Goal: Information Seeking & Learning: Learn about a topic

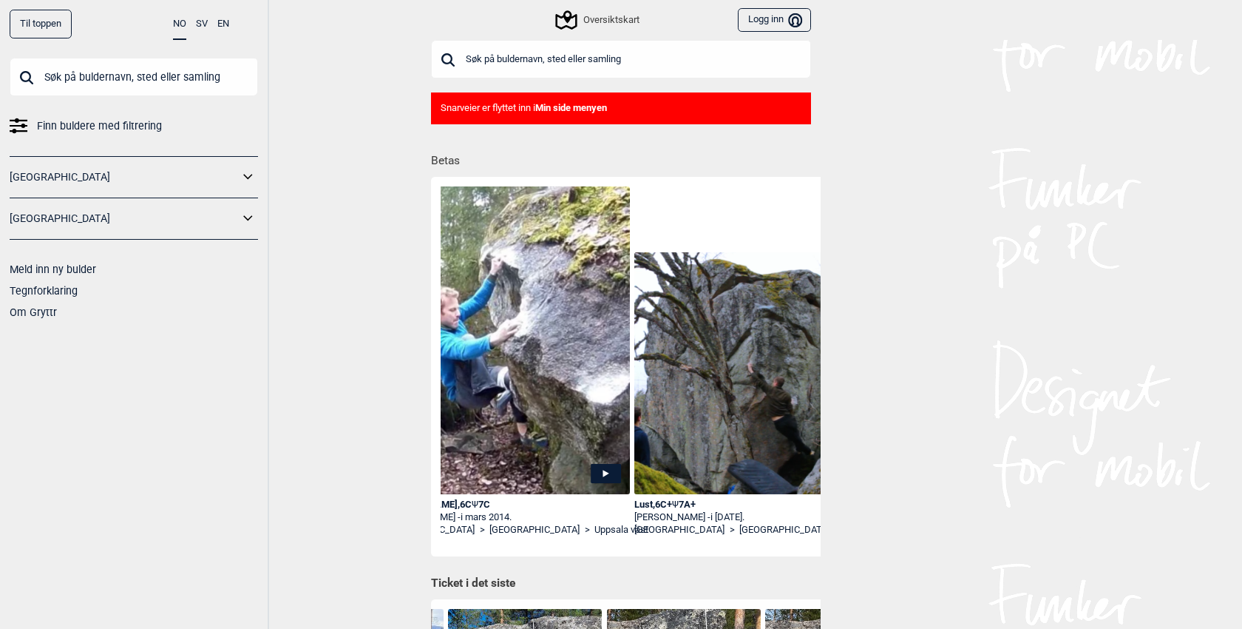
click at [145, 81] on input "text" at bounding box center [134, 77] width 248 height 38
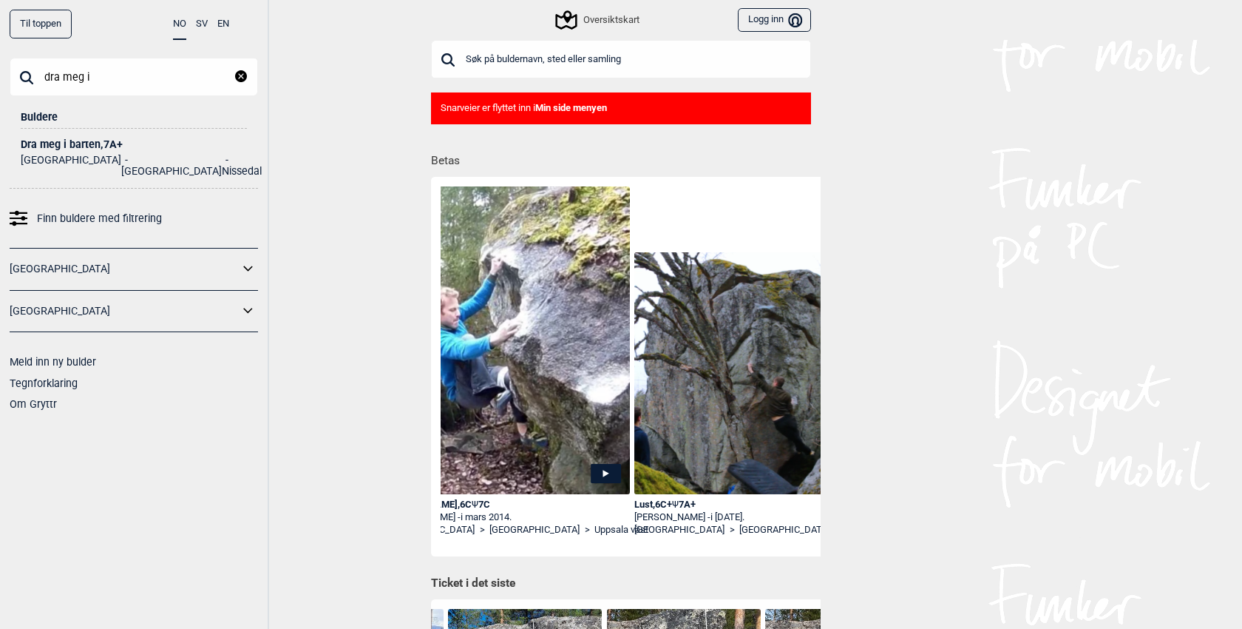
type input "dra meg i"
click at [101, 146] on div "Dra [PERSON_NAME] i barten , 7A+" at bounding box center [134, 144] width 226 height 11
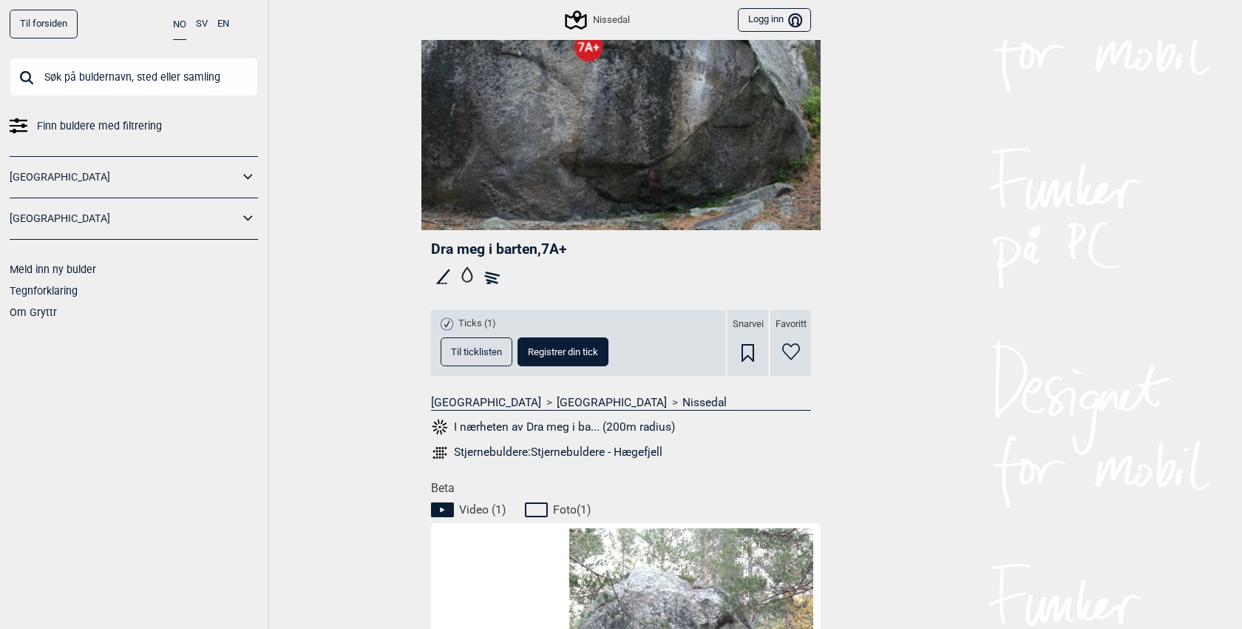
scroll to position [248, 0]
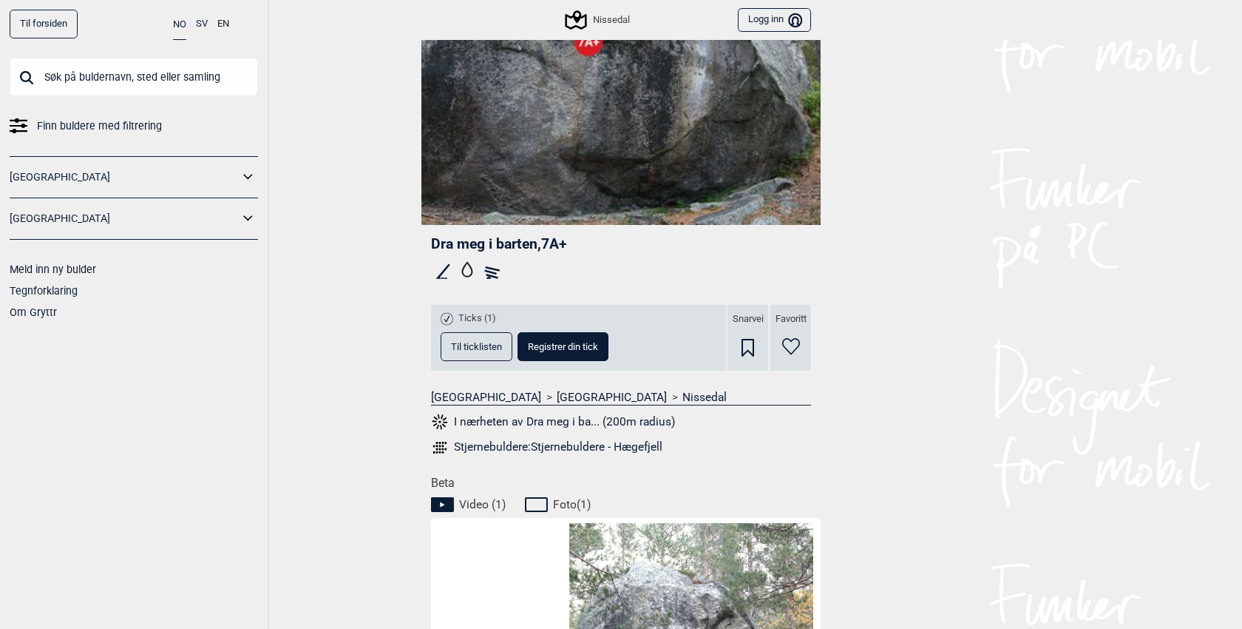
click at [471, 345] on span "Til ticklisten" at bounding box center [476, 347] width 51 height 10
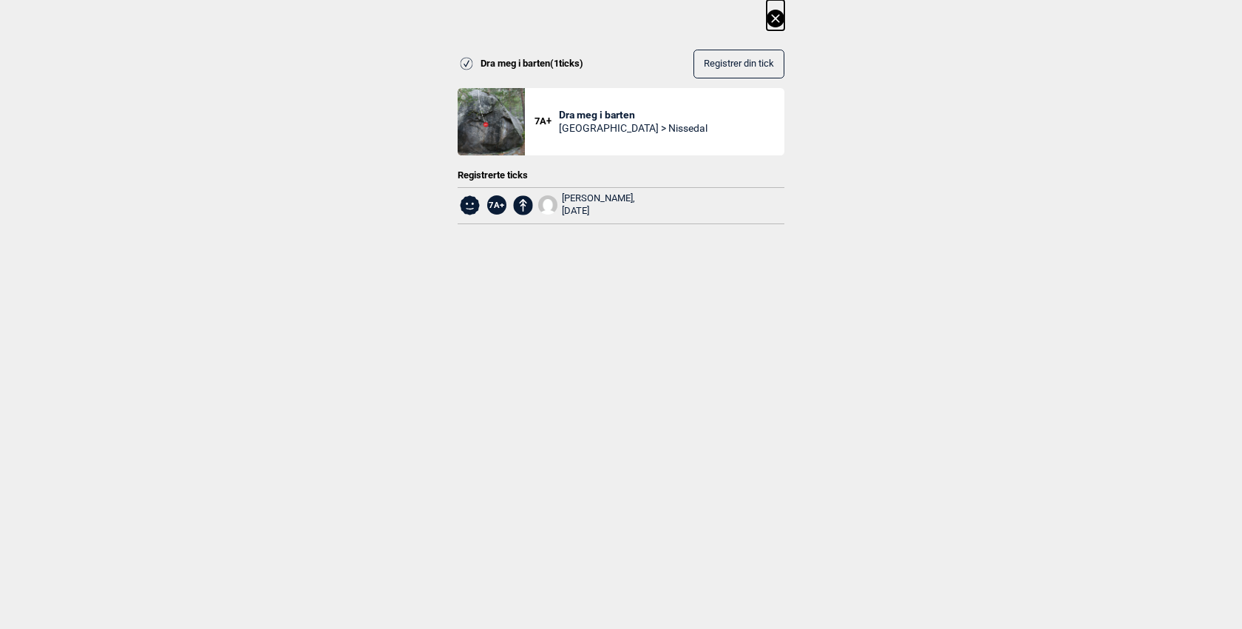
click at [774, 18] on icon at bounding box center [775, 18] width 8 height 8
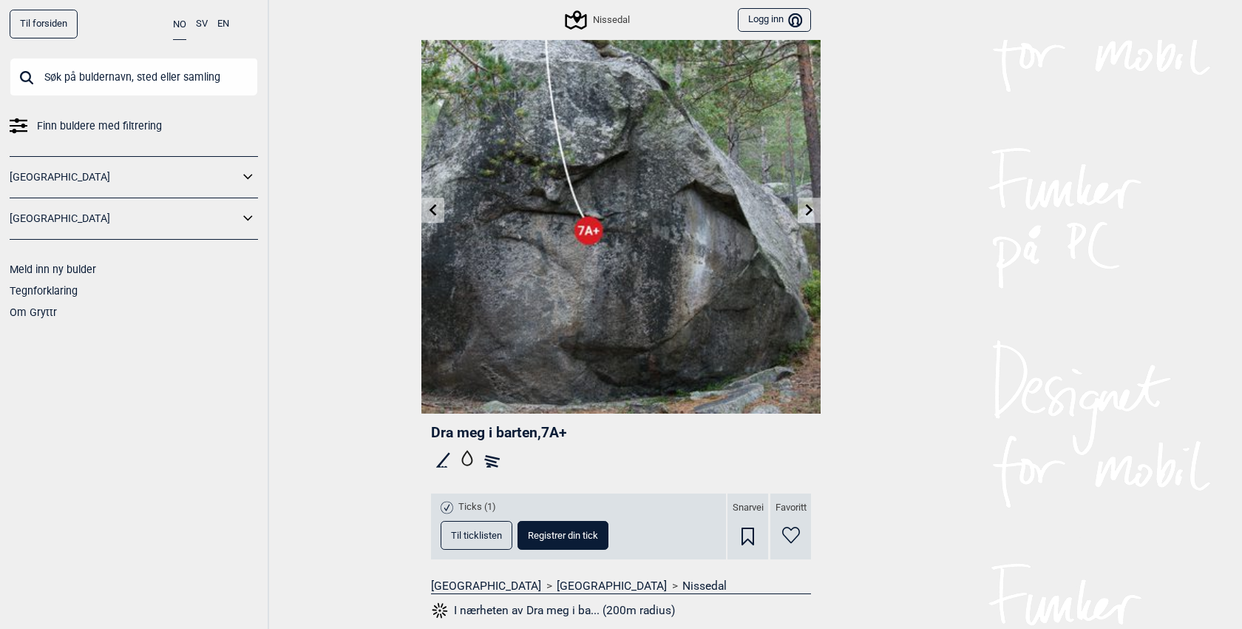
scroll to position [0, 0]
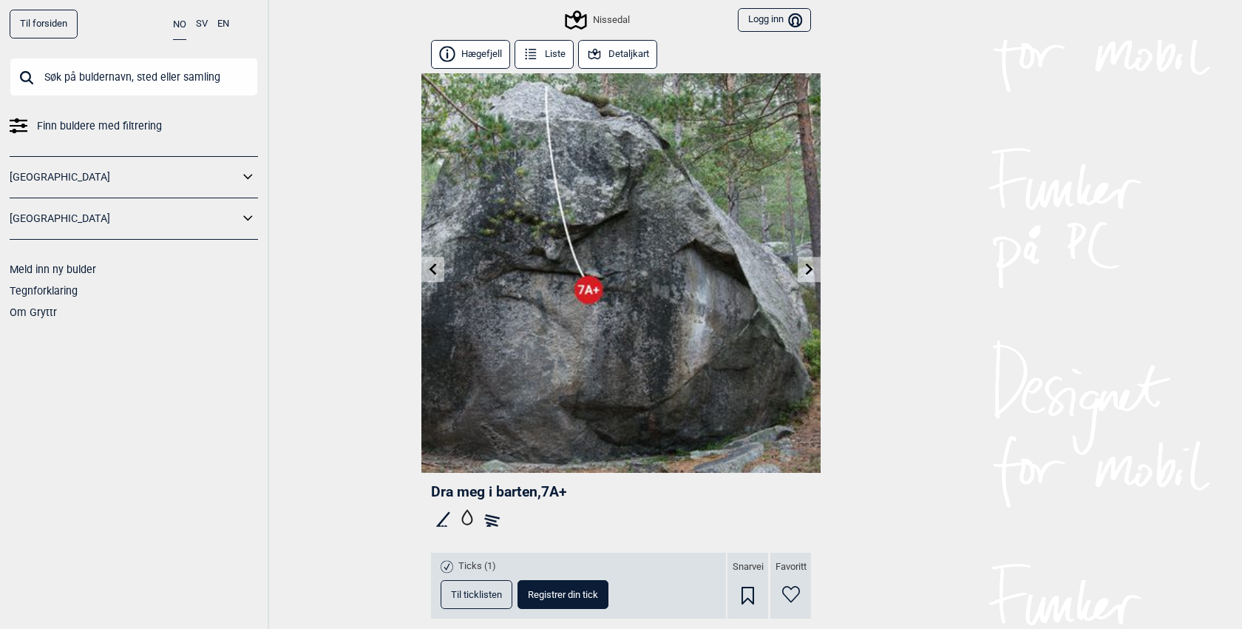
click at [470, 40] on button "Hægefjell" at bounding box center [470, 54] width 79 height 29
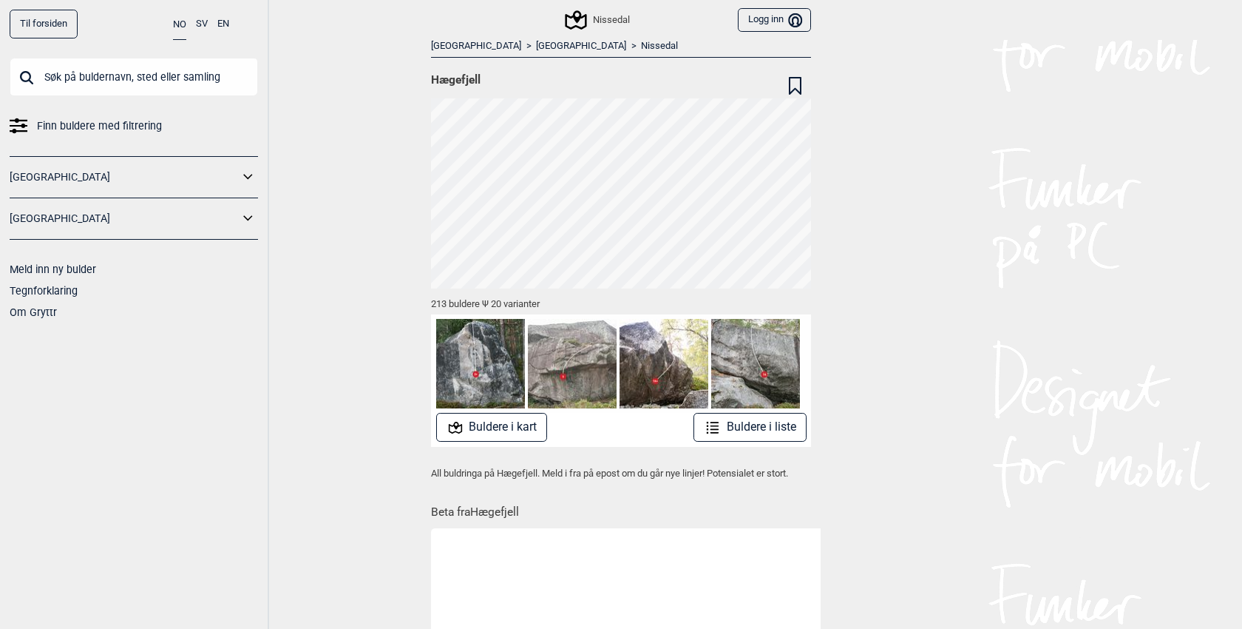
click at [766, 430] on button "Buldere i liste" at bounding box center [750, 427] width 113 height 29
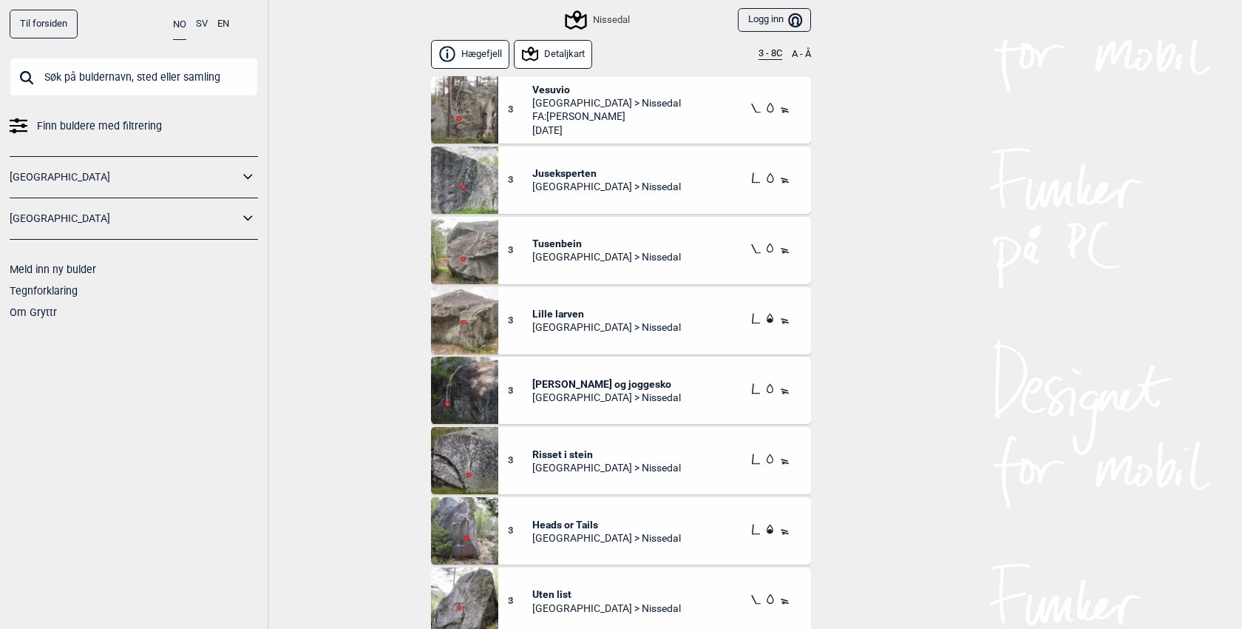
click at [605, 16] on div "Nissedal" at bounding box center [598, 20] width 62 height 18
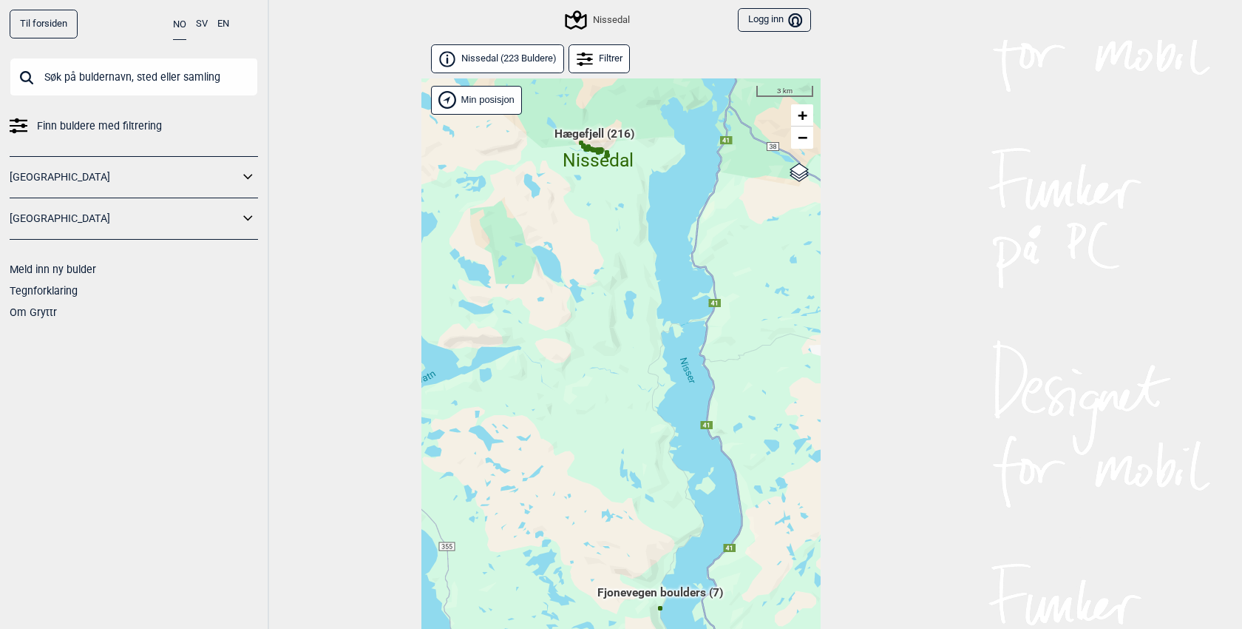
scroll to position [38, 0]
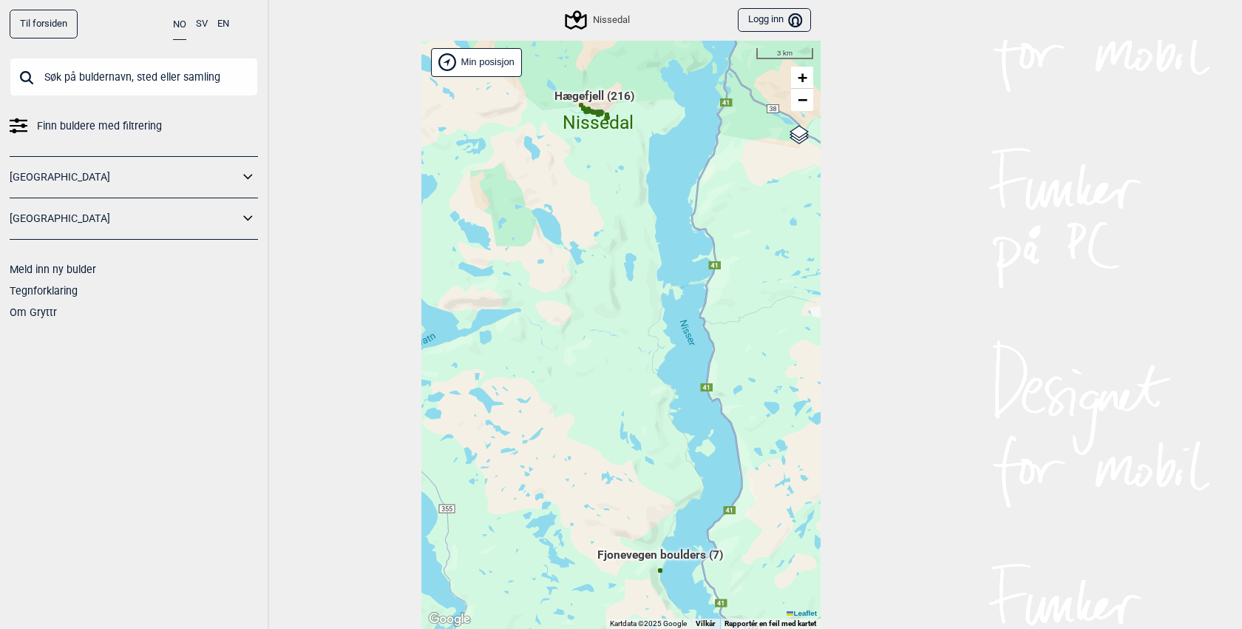
click at [594, 134] on div "Hallingdal Gol Ål Stange Kolomoen [GEOGRAPHIC_DATA] [GEOGRAPHIC_DATA][PERSON_NA…" at bounding box center [621, 335] width 399 height 589
click at [590, 97] on span "Hægefjell (216)" at bounding box center [595, 102] width 80 height 28
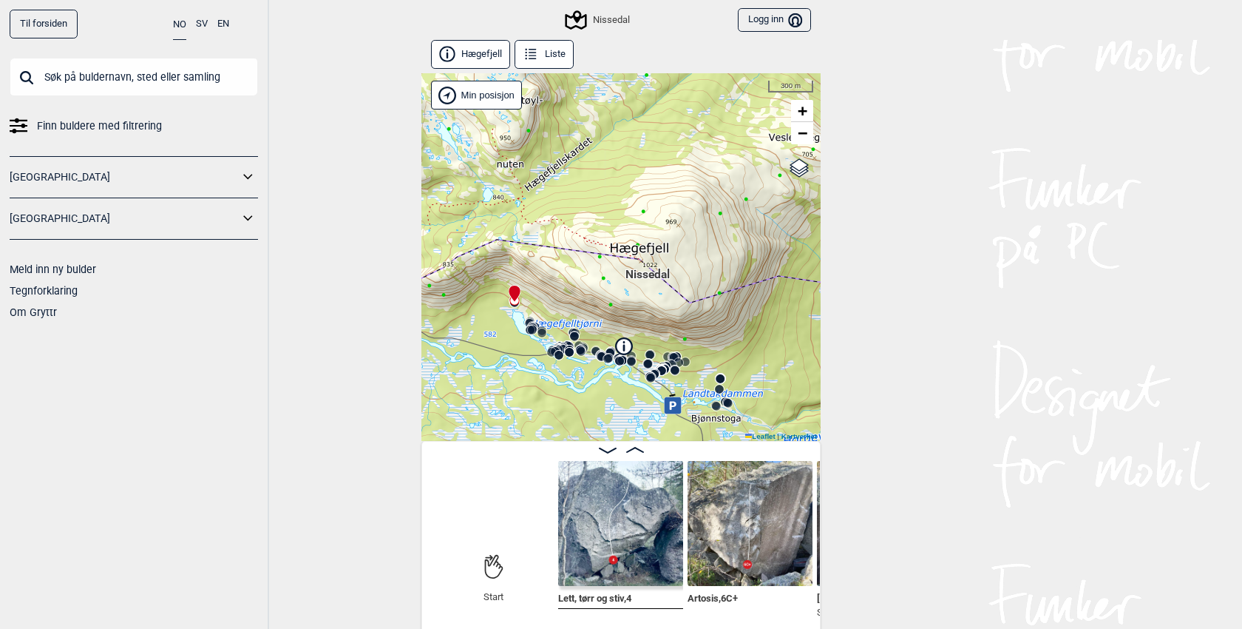
scroll to position [7, 0]
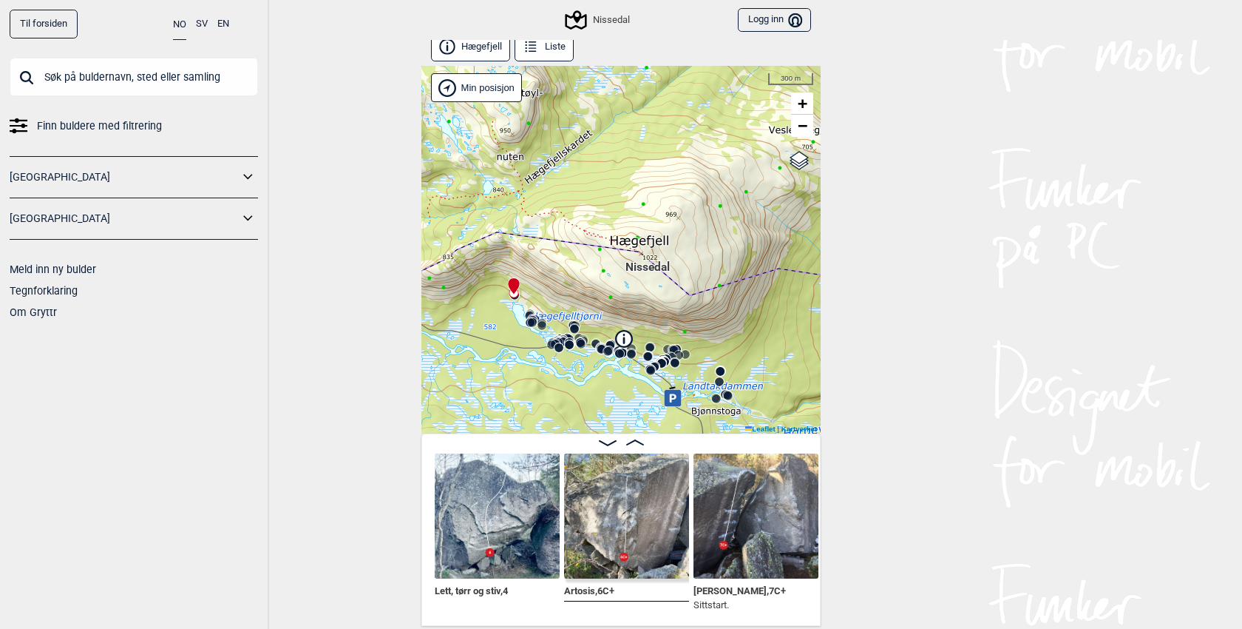
scroll to position [0, 301]
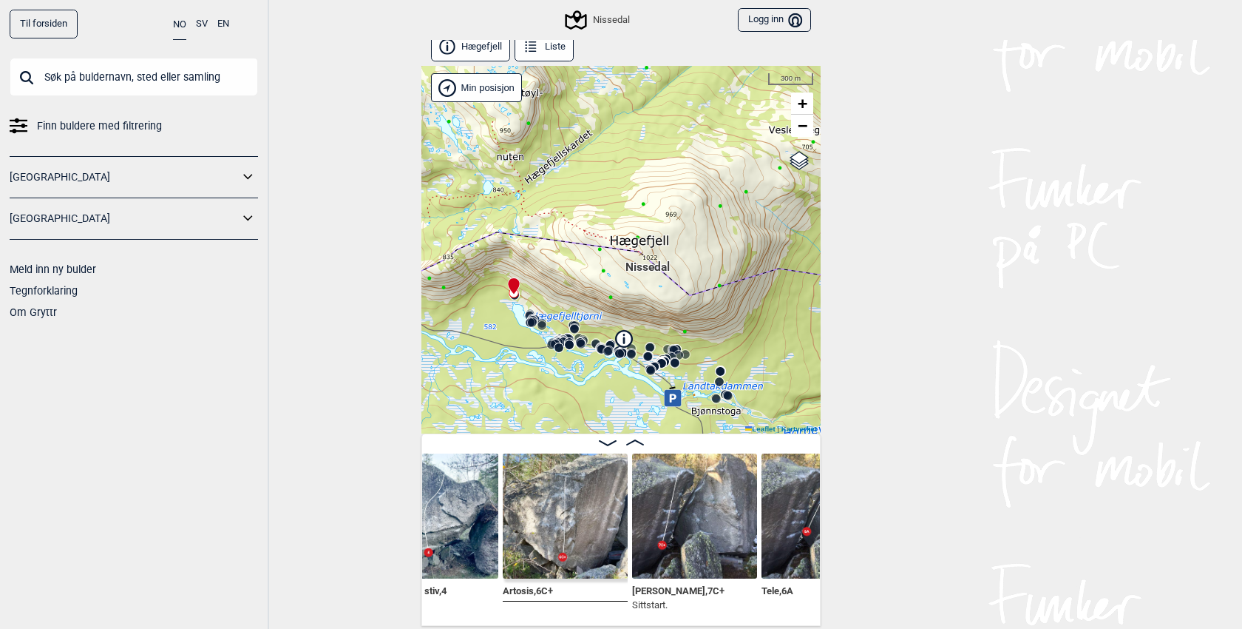
click at [671, 530] on img at bounding box center [694, 515] width 125 height 125
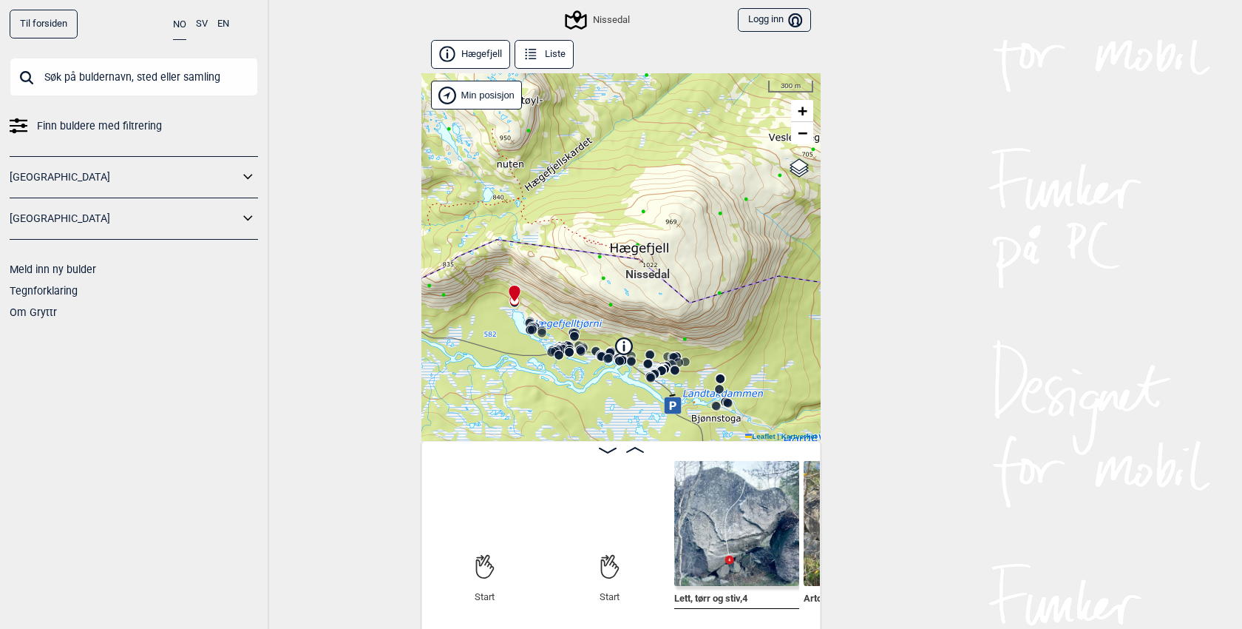
scroll to position [0, 116]
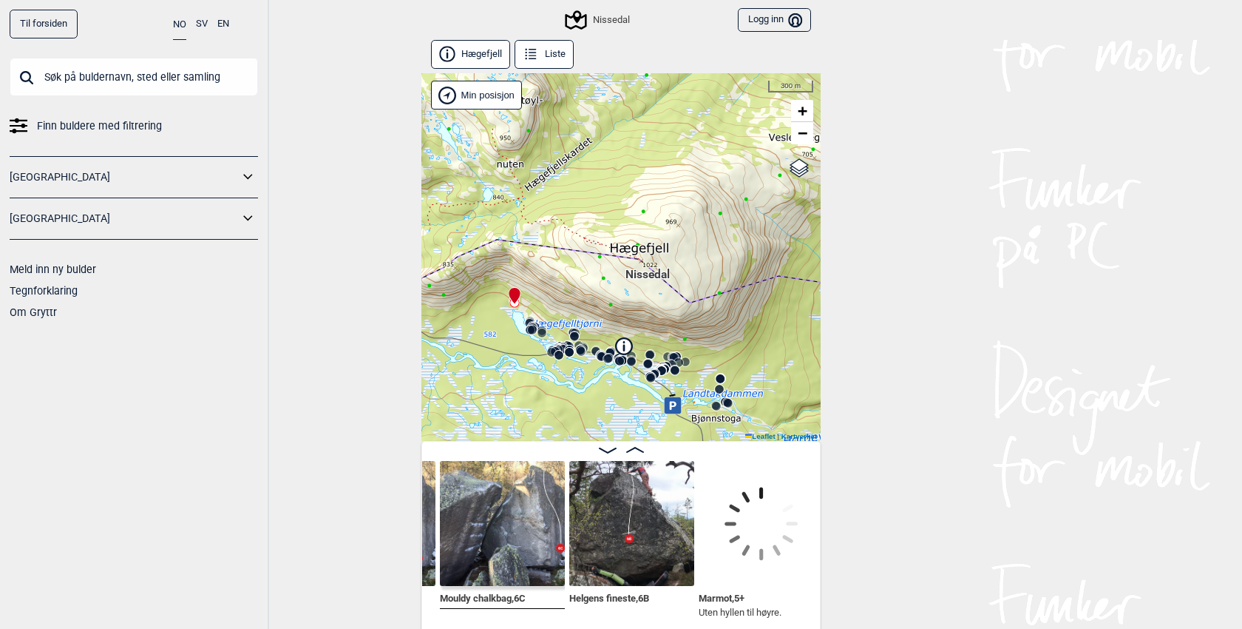
scroll to position [0, 1040]
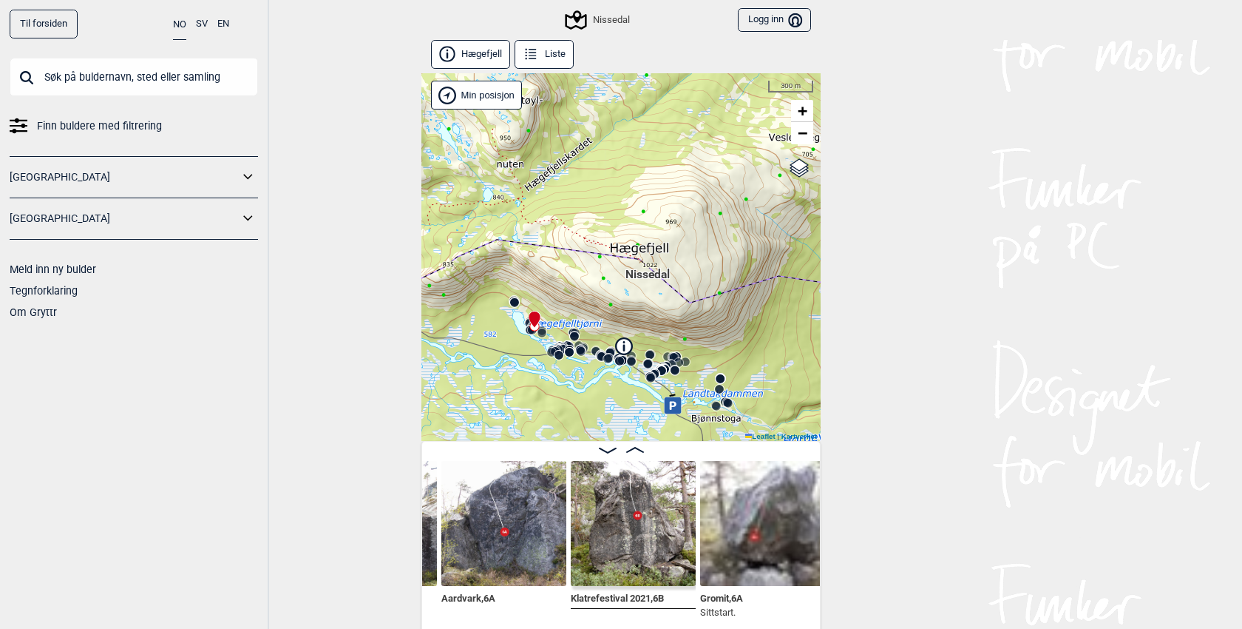
scroll to position [0, 1422]
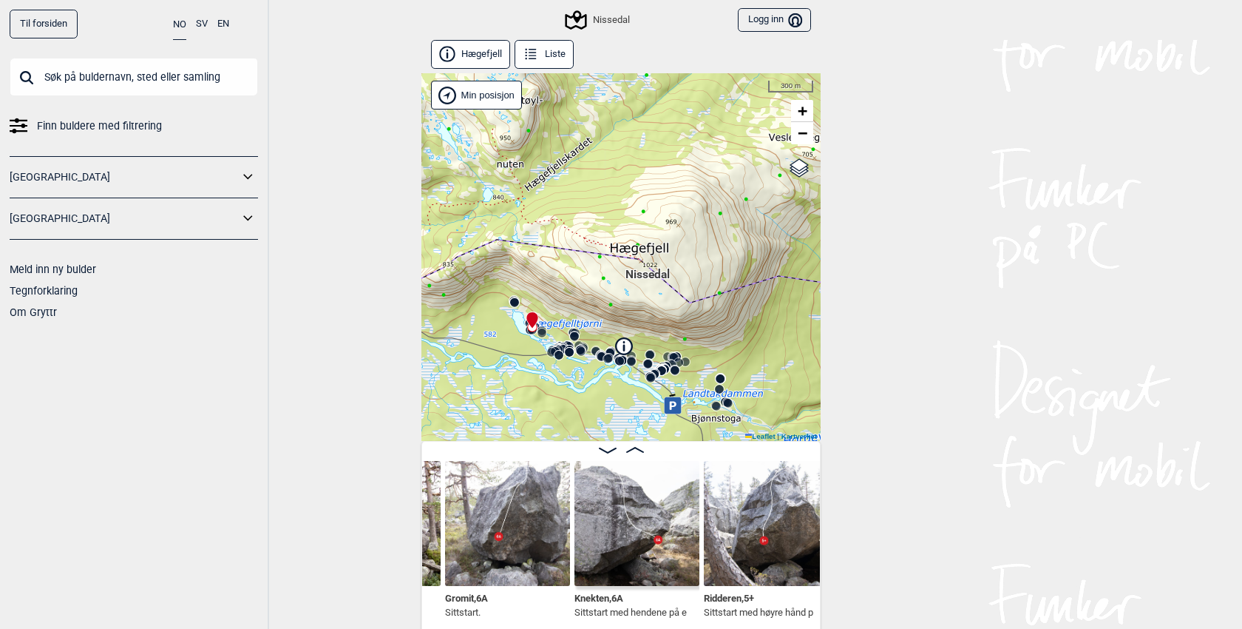
scroll to position [0, 1669]
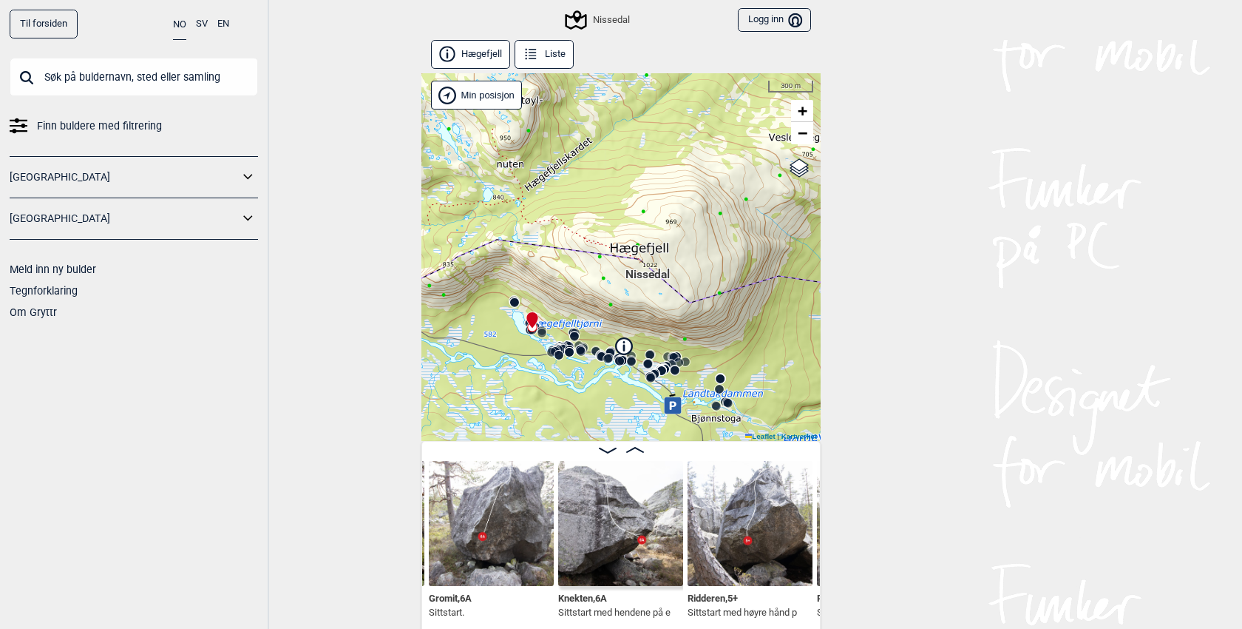
click at [560, 62] on button "Liste" at bounding box center [544, 54] width 59 height 29
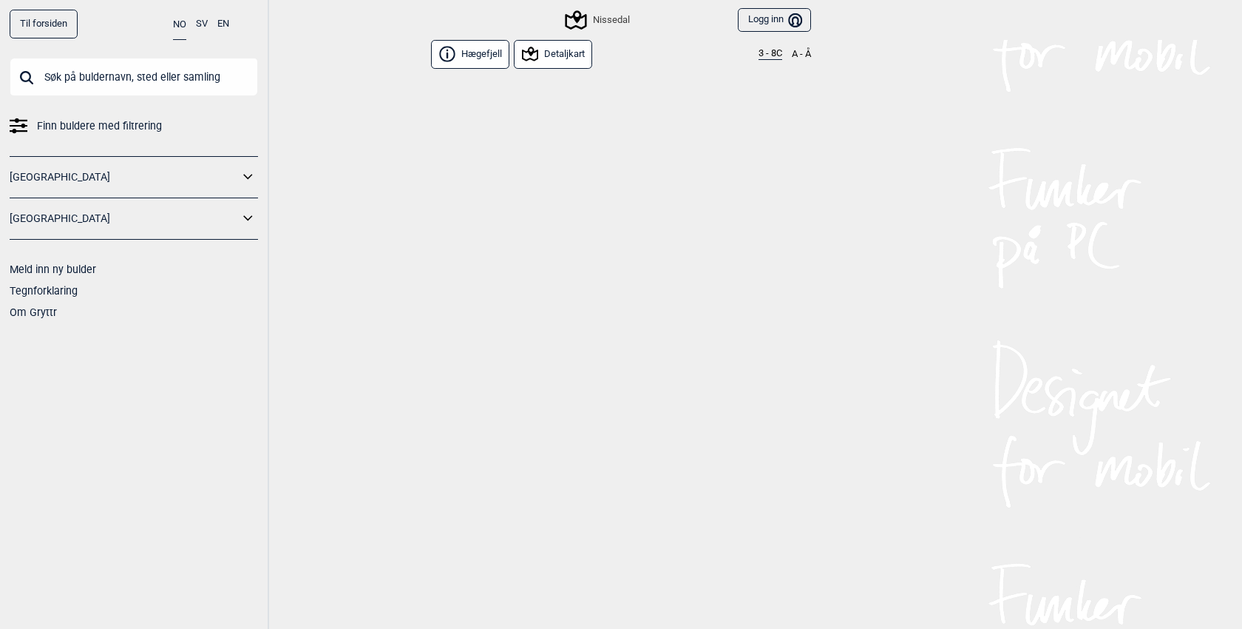
scroll to position [7268, 0]
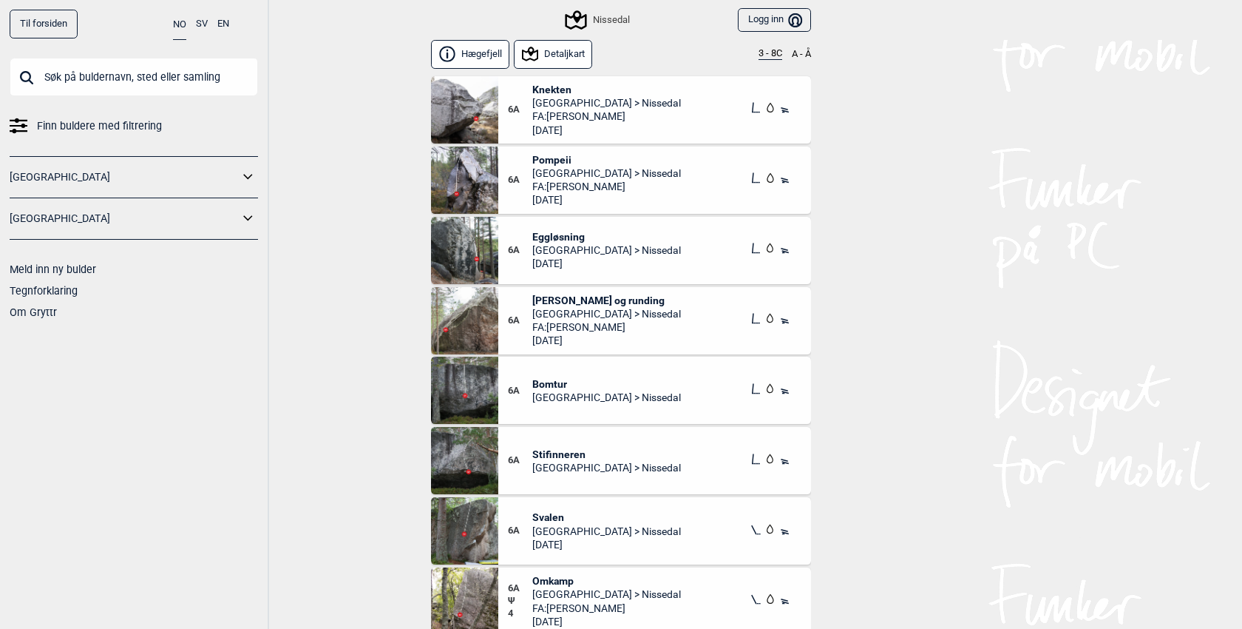
click at [779, 51] on button "3 - 8C" at bounding box center [771, 54] width 24 height 12
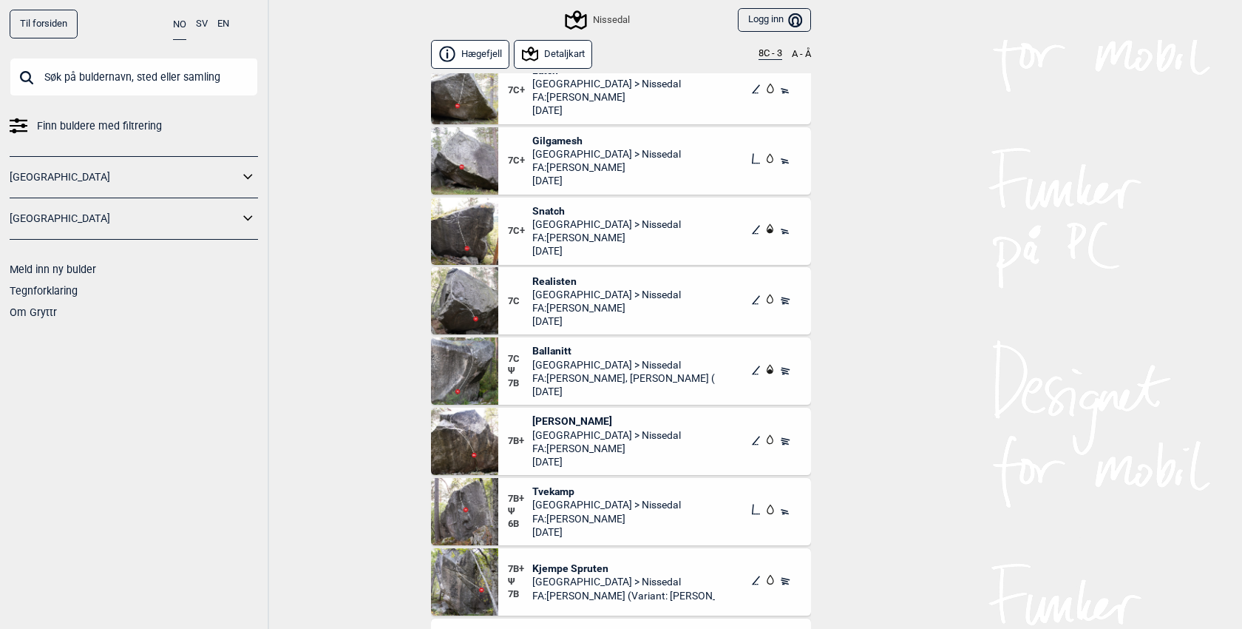
scroll to position [361, 0]
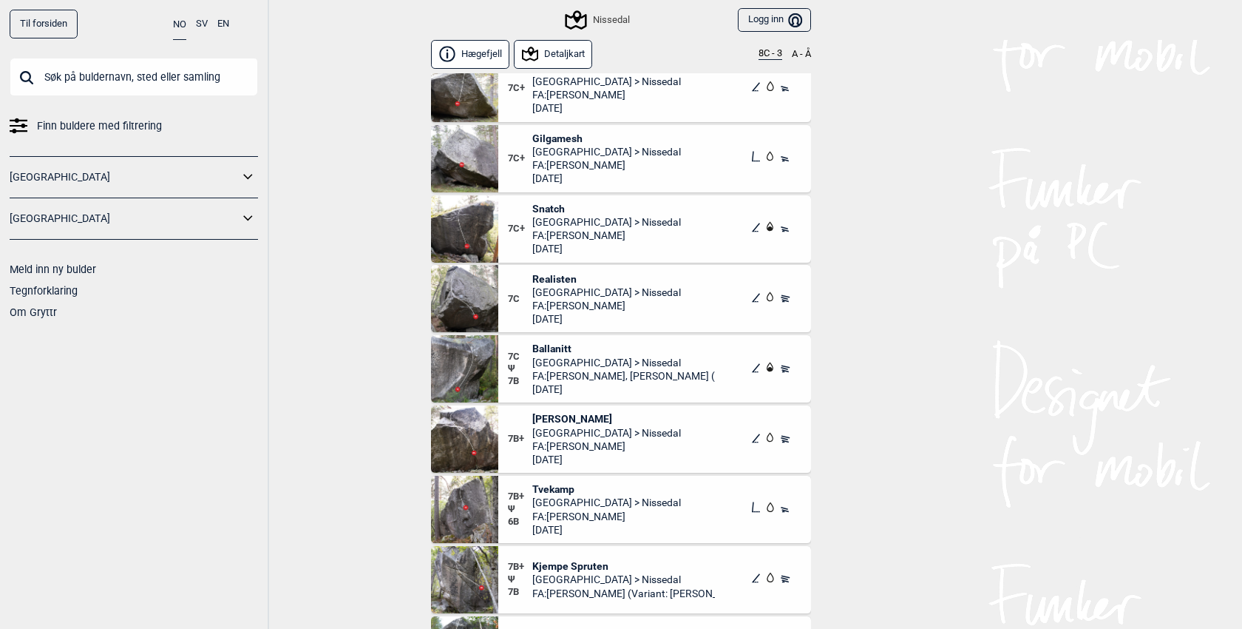
click at [548, 344] on span "Ballanitt" at bounding box center [623, 348] width 183 height 13
